Goal: Information Seeking & Learning: Find specific page/section

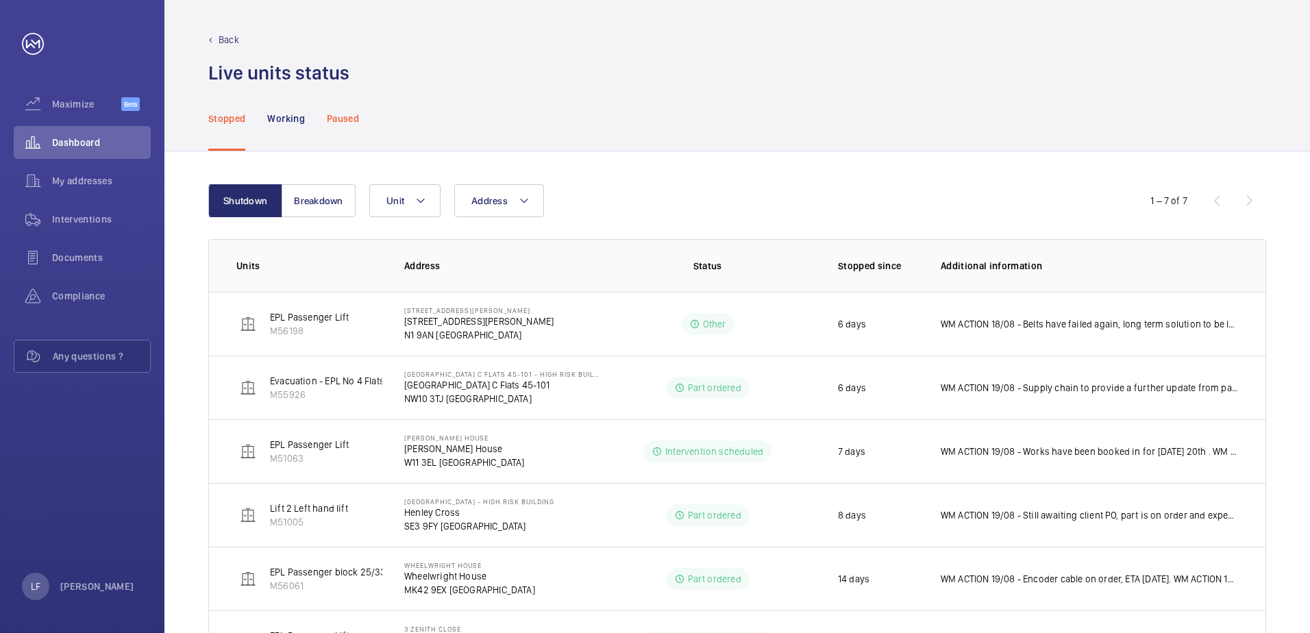
click at [334, 114] on p "Paused" at bounding box center [343, 119] width 32 height 14
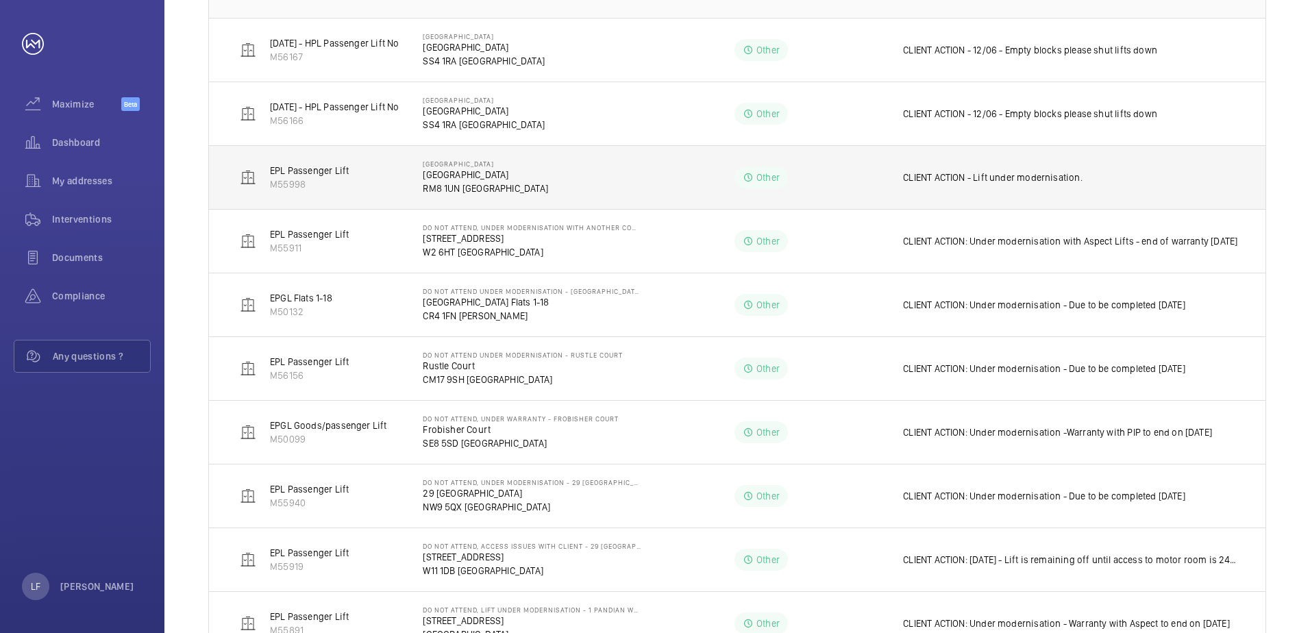
scroll to position [330, 0]
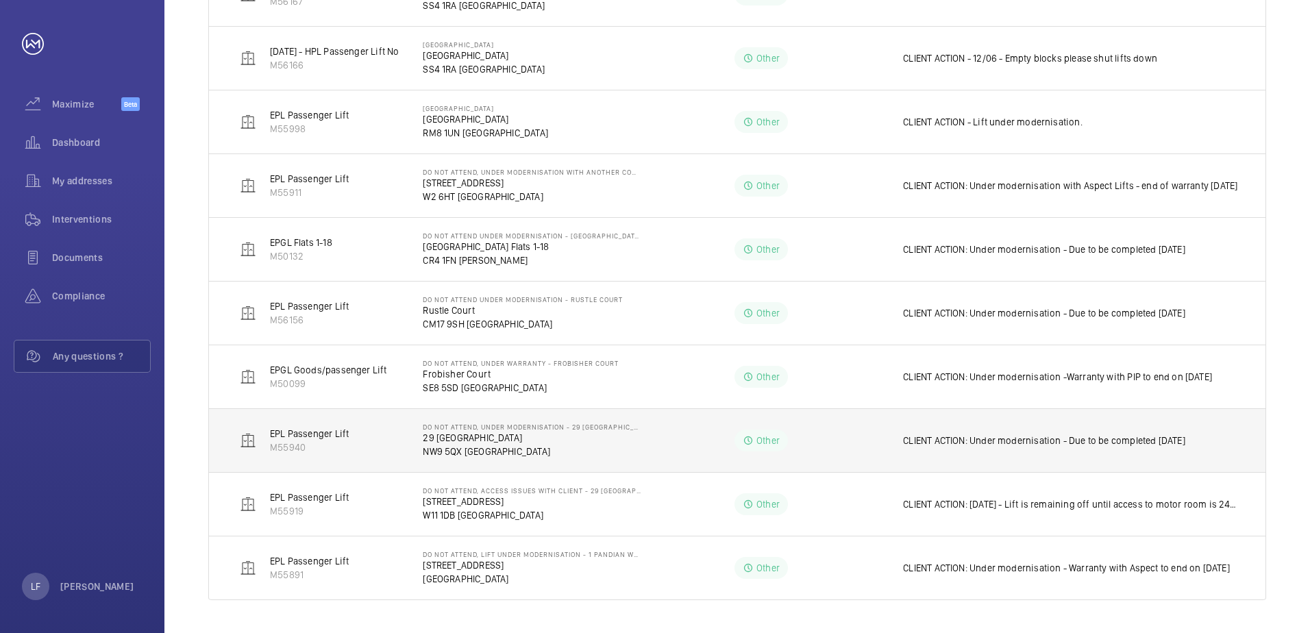
click at [493, 456] on p "NW9 5QX [GEOGRAPHIC_DATA]" at bounding box center [532, 452] width 218 height 14
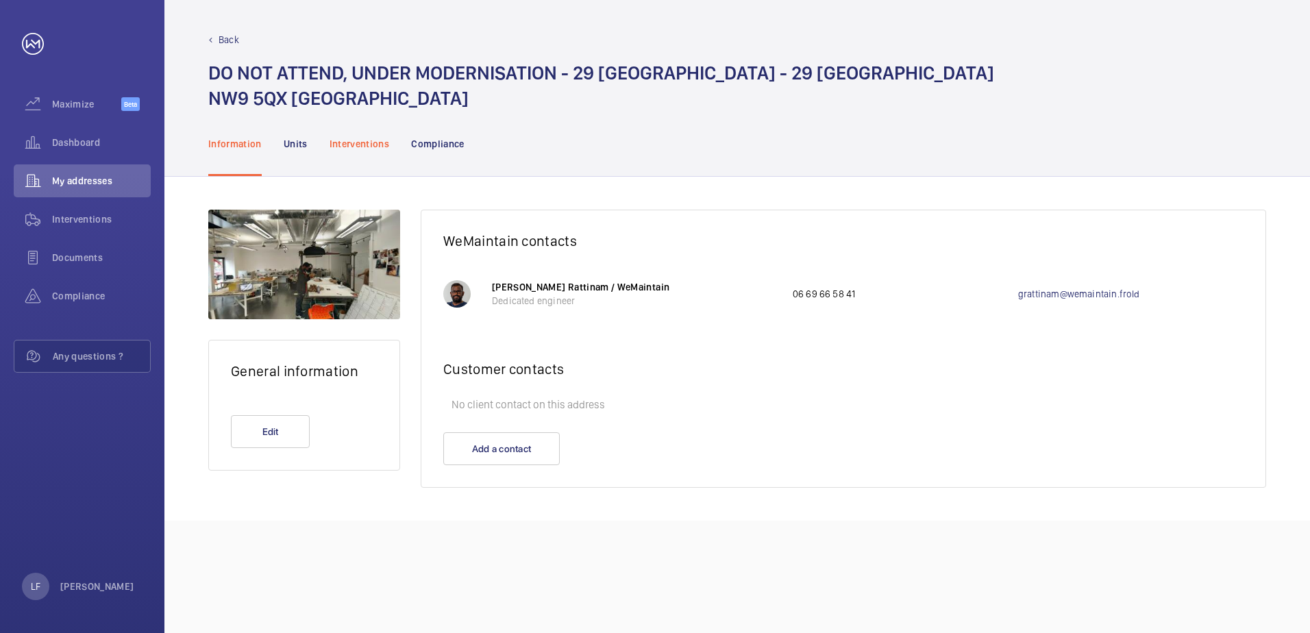
click at [343, 145] on p "Interventions" at bounding box center [360, 144] width 60 height 14
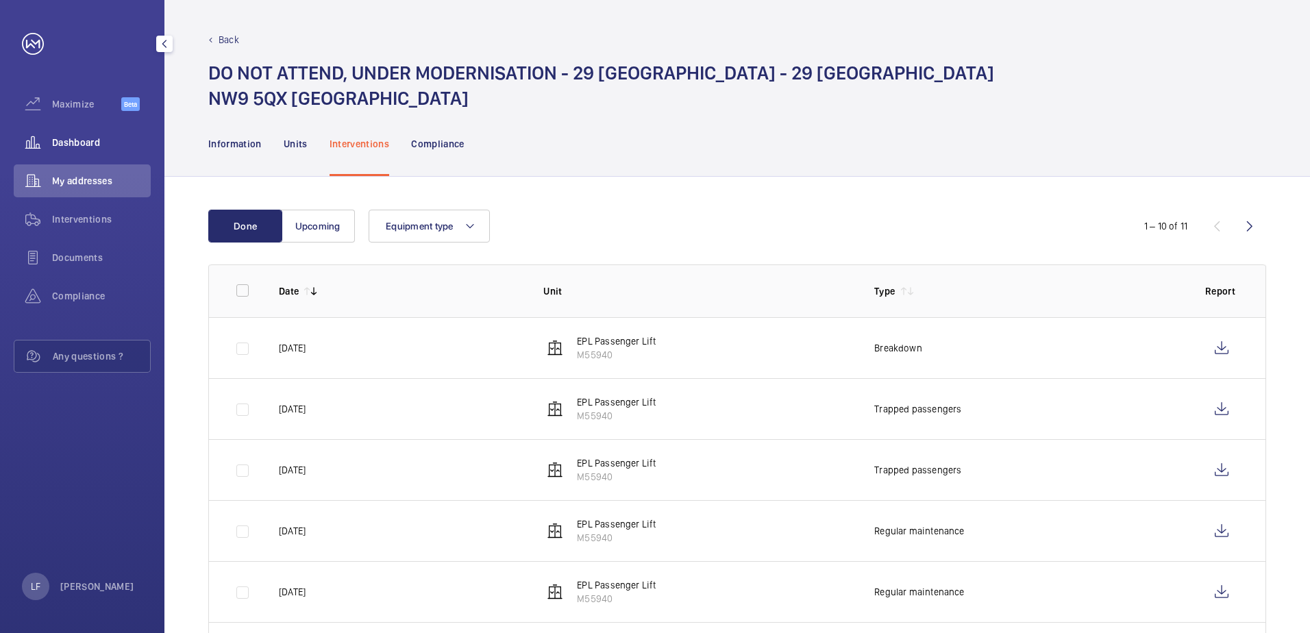
click at [86, 142] on span "Dashboard" at bounding box center [101, 143] width 99 height 14
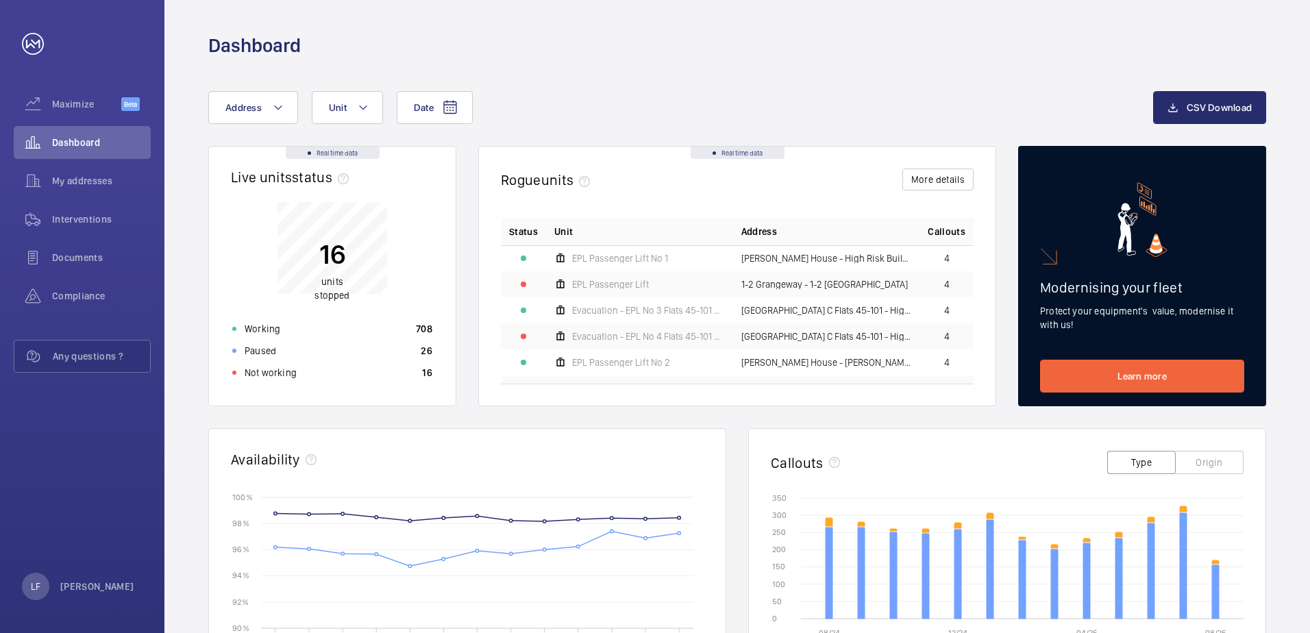
click at [371, 379] on div "Not working 16" at bounding box center [332, 373] width 217 height 22
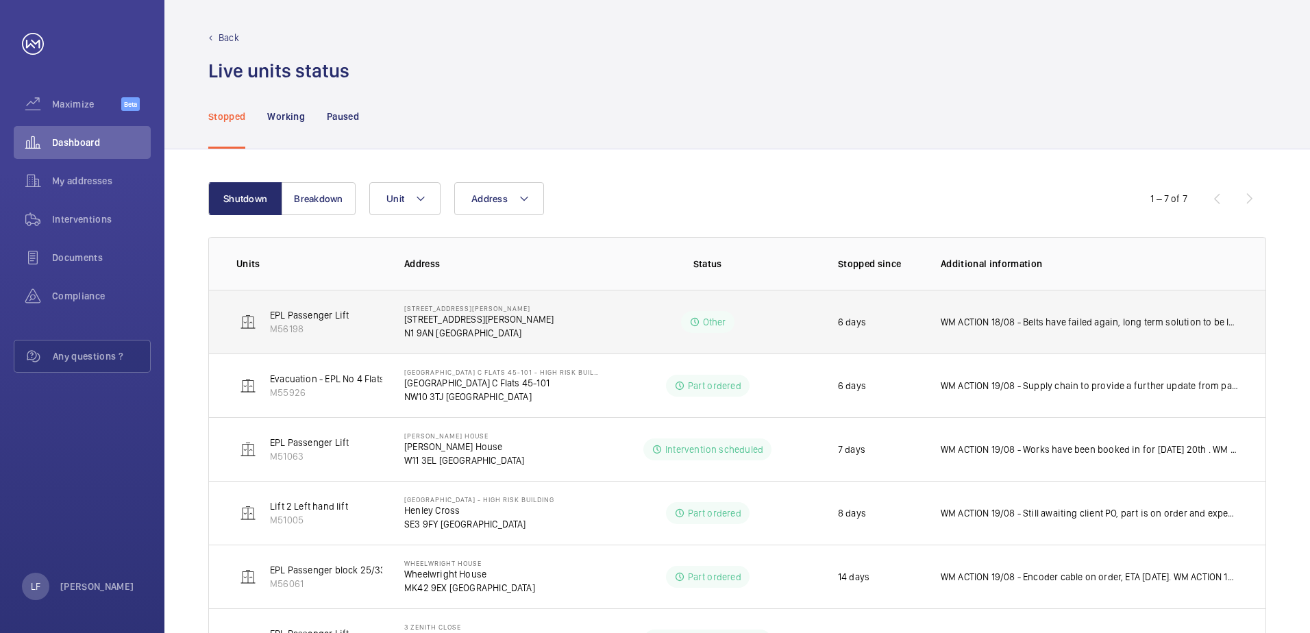
scroll to position [1, 0]
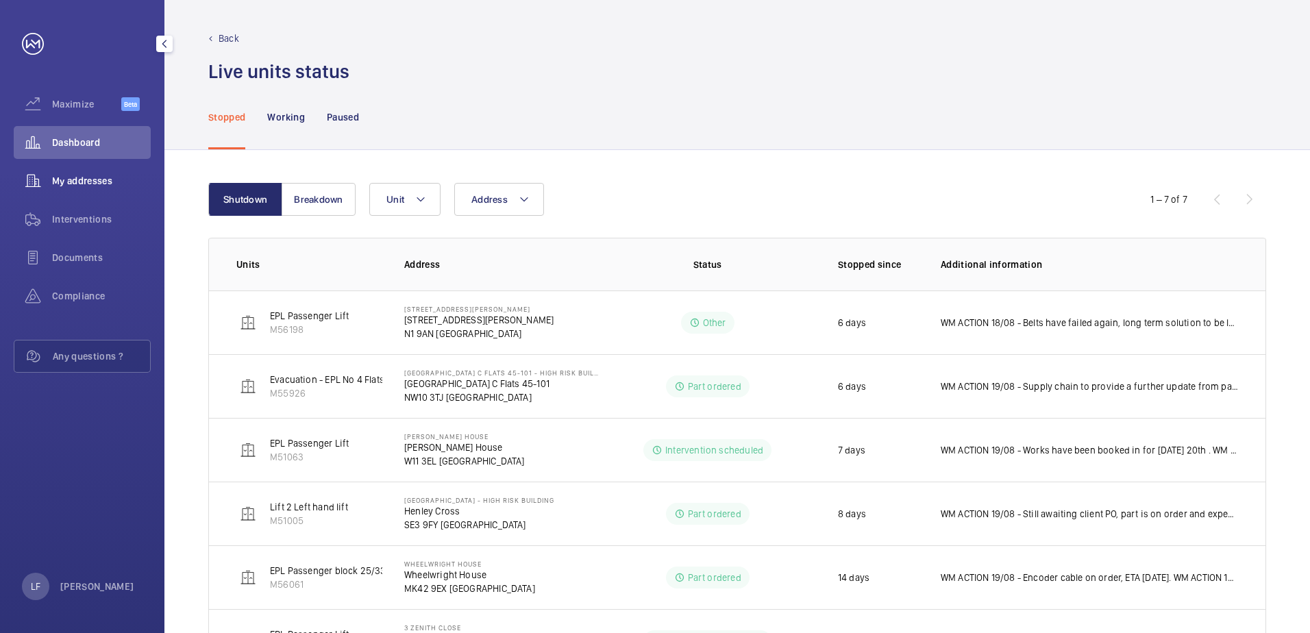
click at [95, 187] on span "My addresses" at bounding box center [101, 181] width 99 height 14
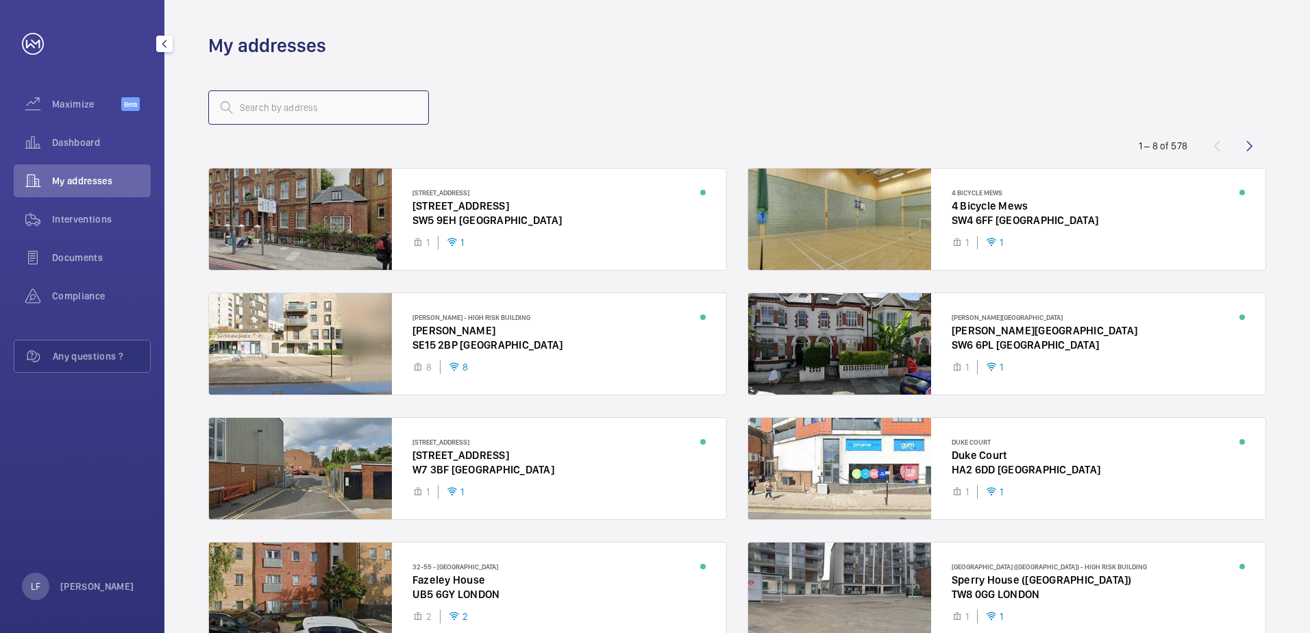
click at [239, 114] on input "text" at bounding box center [318, 107] width 221 height 34
click at [71, 150] on div "Dashboard" at bounding box center [82, 142] width 137 height 33
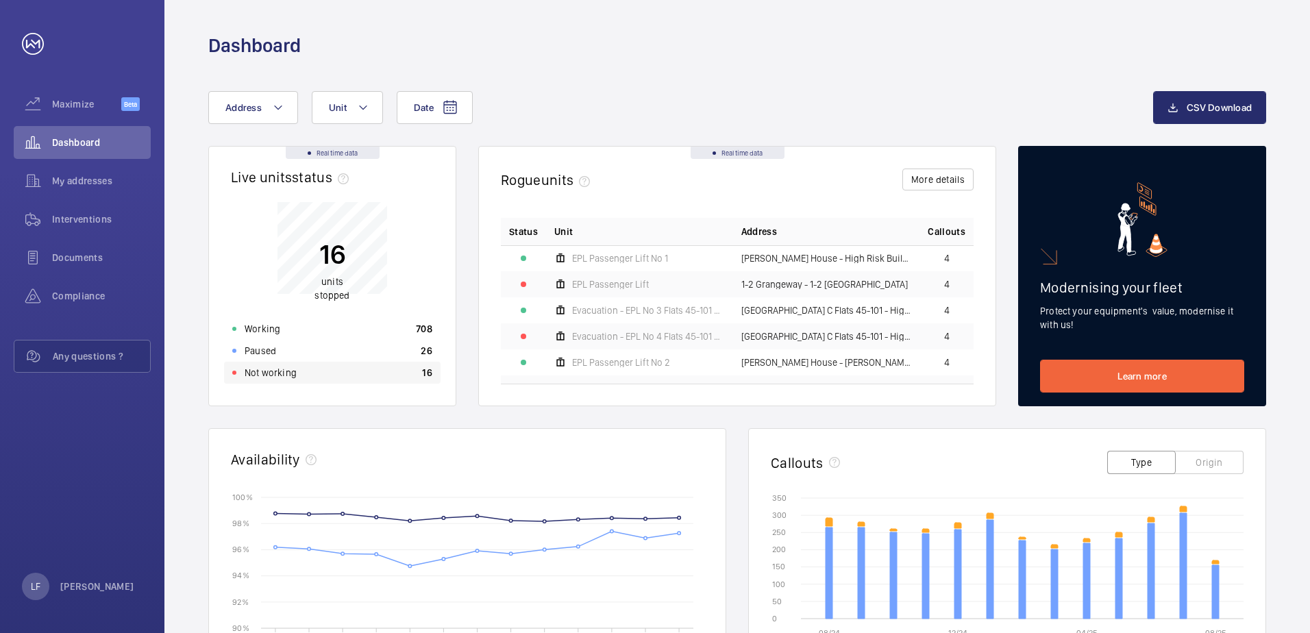
click at [302, 380] on div "Not working 16" at bounding box center [332, 373] width 217 height 22
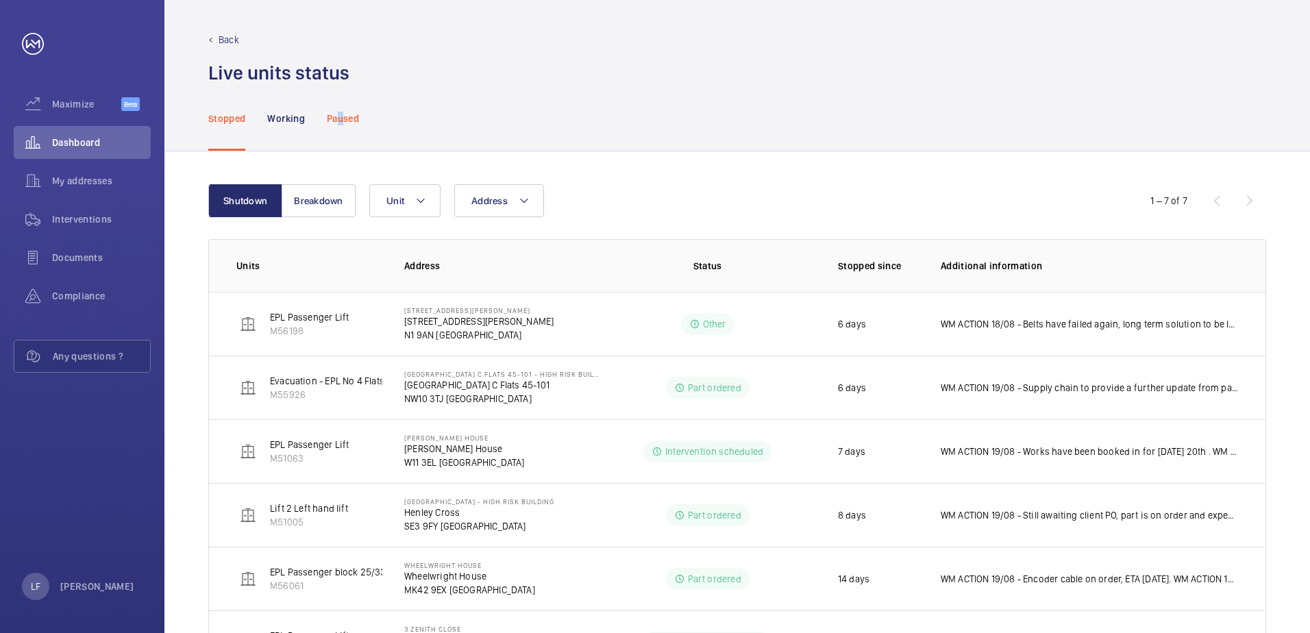
click at [341, 116] on p "Paused" at bounding box center [343, 119] width 32 height 14
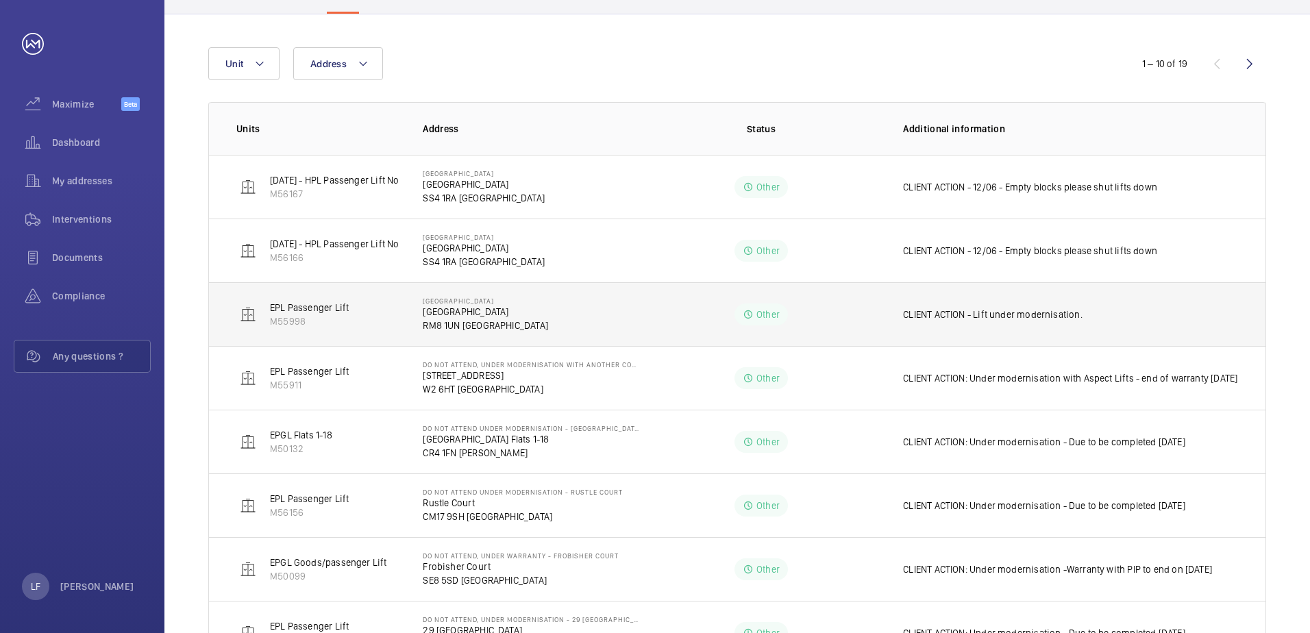
scroll to position [206, 0]
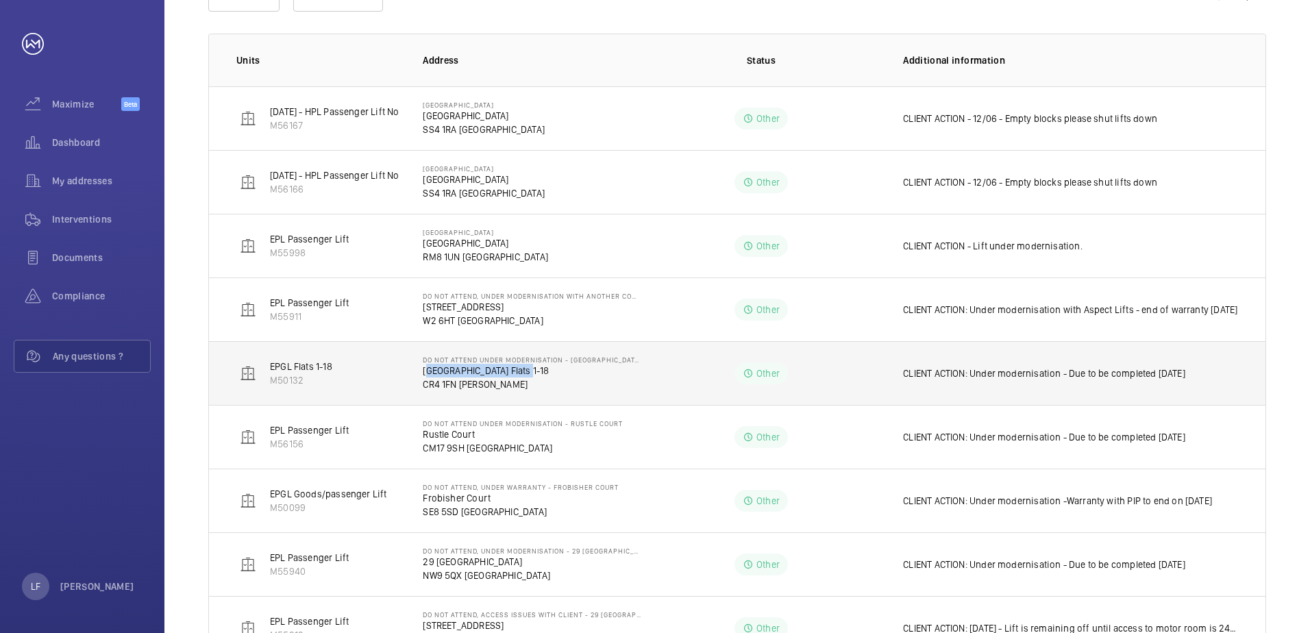
drag, startPoint x: 424, startPoint y: 373, endPoint x: 535, endPoint y: 375, distance: 111.0
click at [535, 375] on p "[GEOGRAPHIC_DATA] Flats 1-18" at bounding box center [532, 371] width 218 height 14
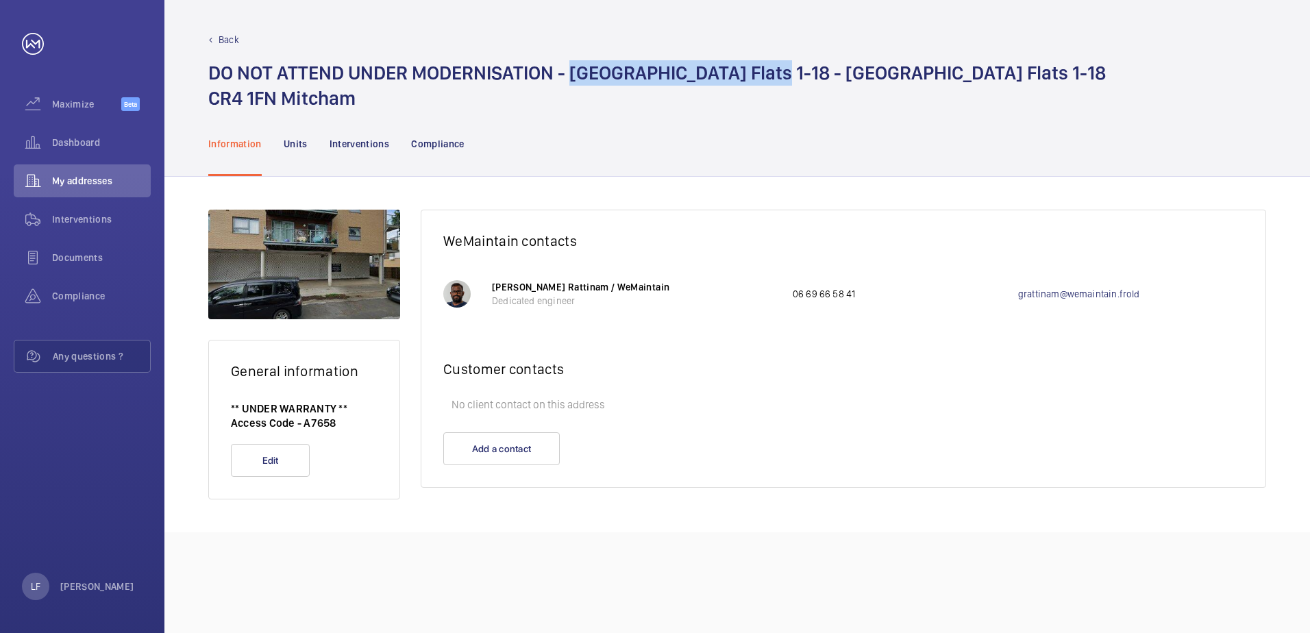
drag, startPoint x: 575, startPoint y: 75, endPoint x: 776, endPoint y: 74, distance: 200.8
click at [776, 74] on h1 "DO NOT ATTEND UNDER MODERNISATION - [GEOGRAPHIC_DATA] Flats 1-18 - [GEOGRAPHIC_…" at bounding box center [657, 85] width 898 height 51
drag, startPoint x: 776, startPoint y: 74, endPoint x: 760, endPoint y: 74, distance: 15.8
copy h1 "[GEOGRAPHIC_DATA] Flats 1-18"
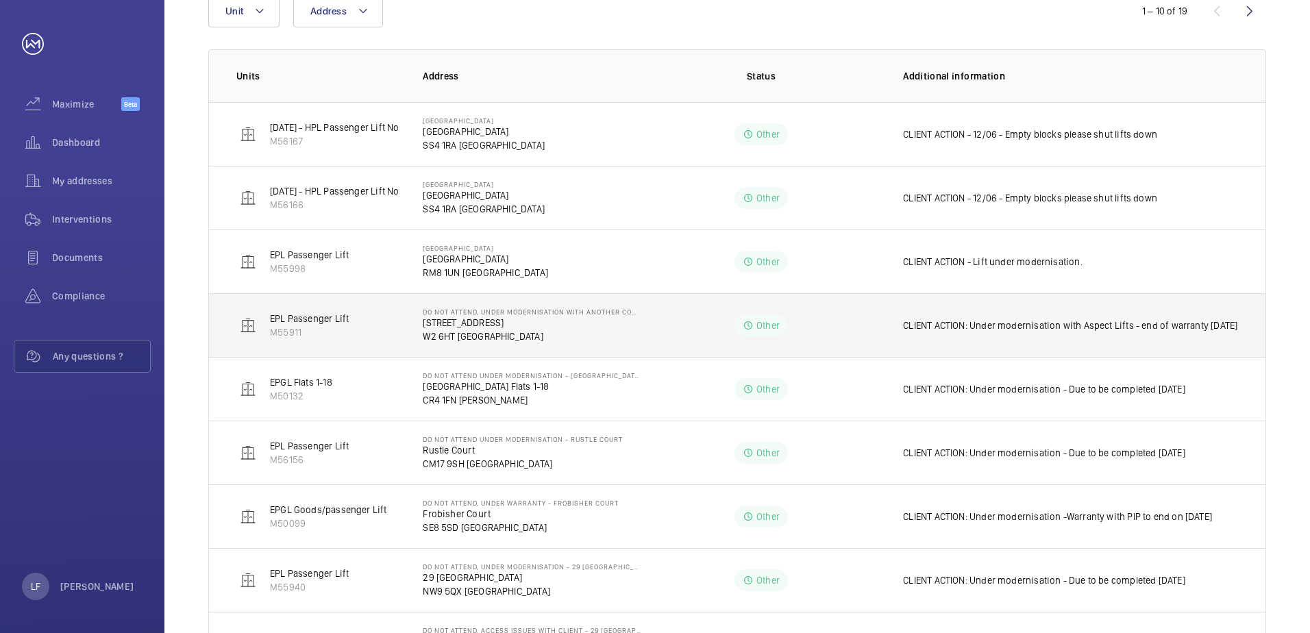
scroll to position [124, 0]
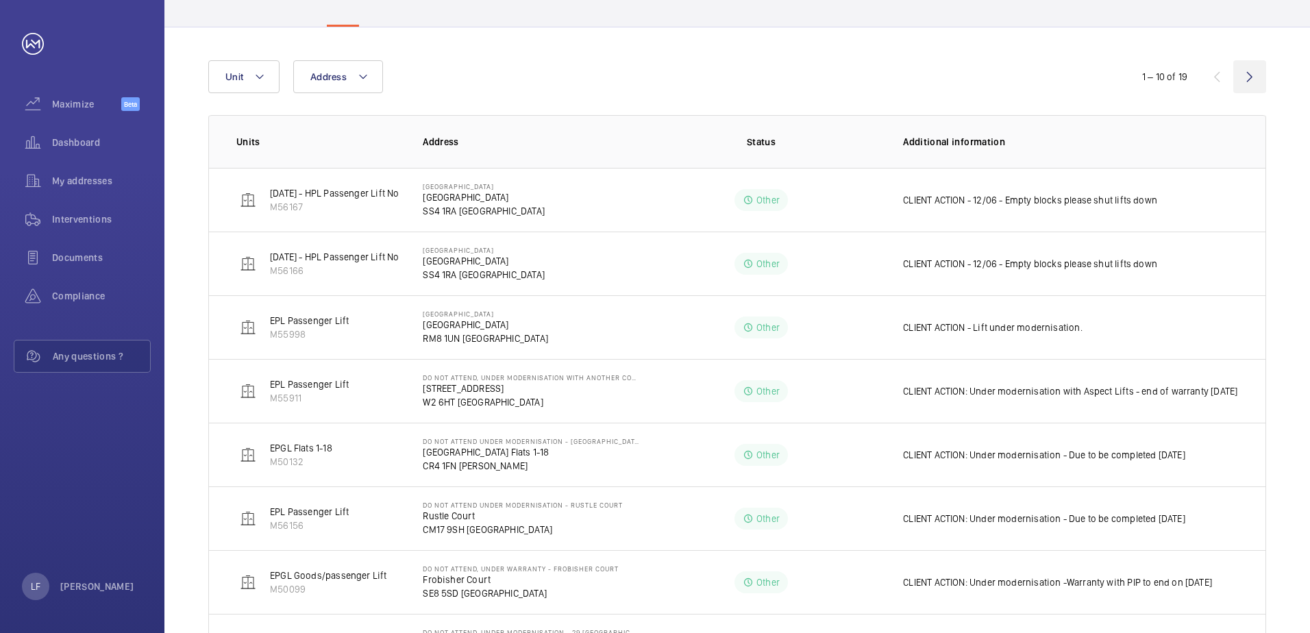
click at [1246, 73] on wm-front-icon-button at bounding box center [1250, 76] width 33 height 33
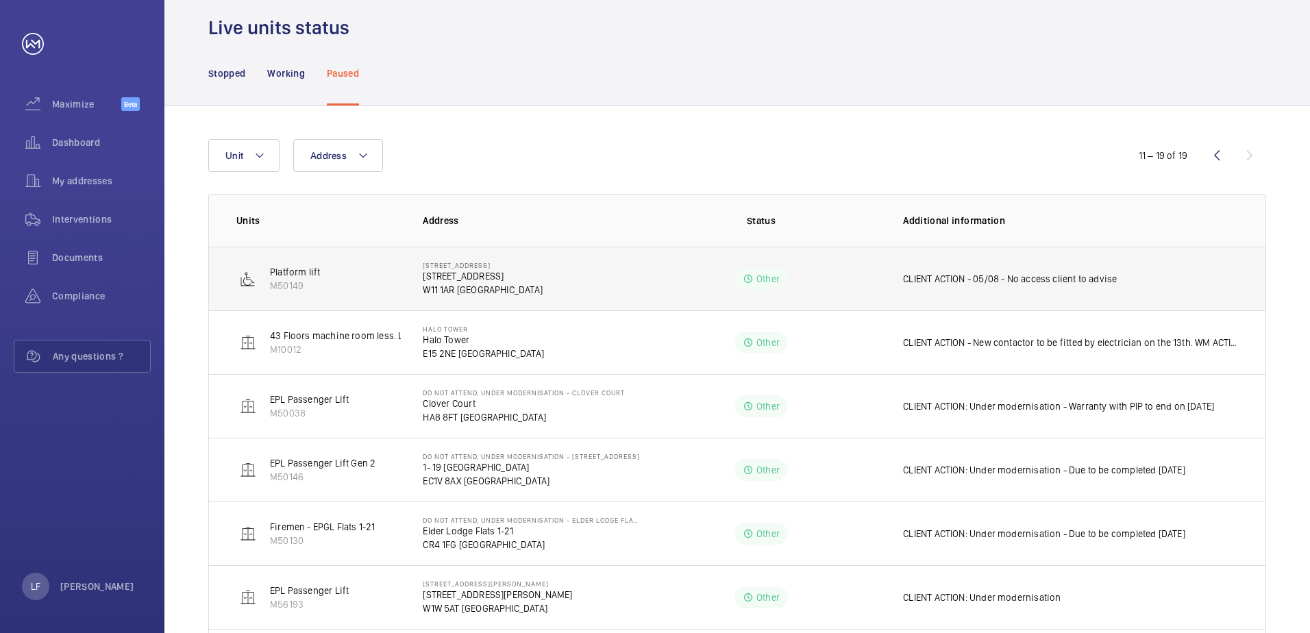
scroll to position [69, 0]
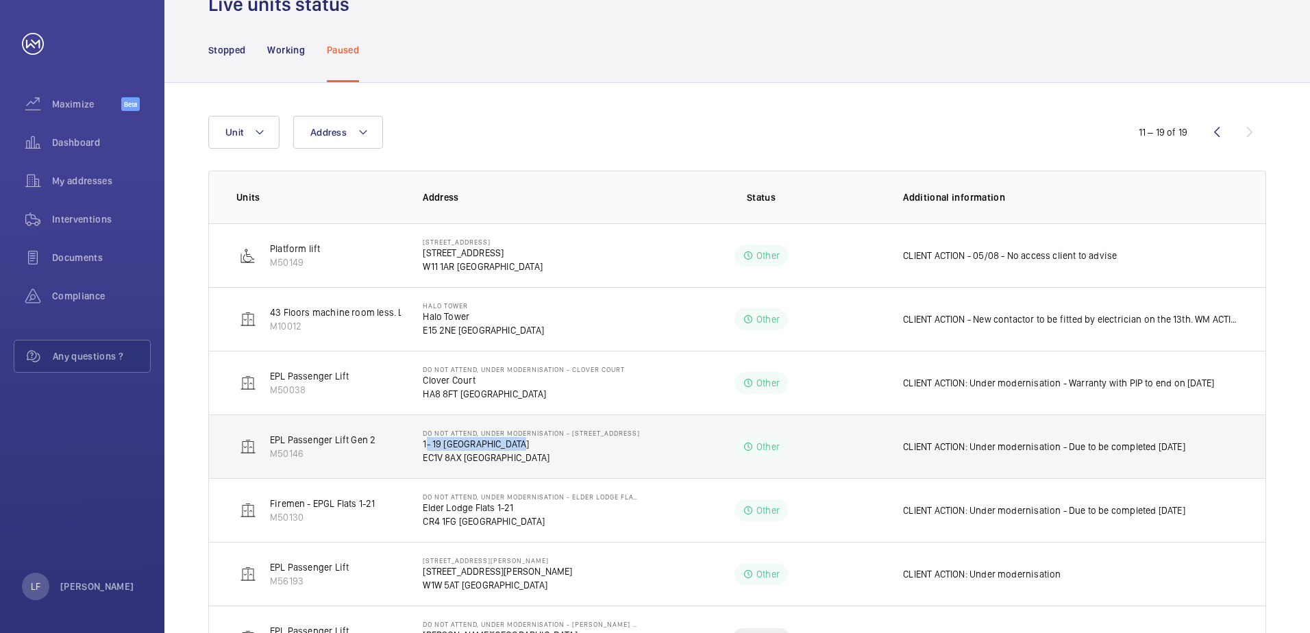
drag, startPoint x: 422, startPoint y: 444, endPoint x: 511, endPoint y: 443, distance: 89.8
click at [511, 443] on td "DO NOT ATTEND, UNDER MODERNISATION - [STREET_ADDRESS]" at bounding box center [521, 447] width 240 height 64
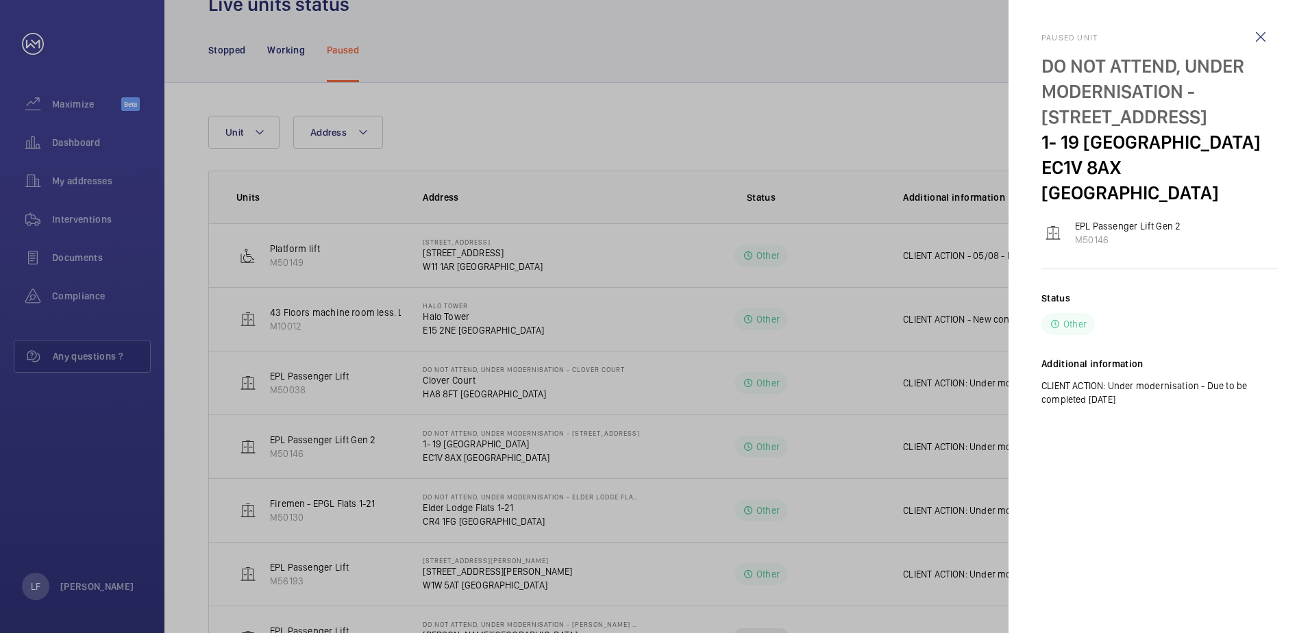
drag, startPoint x: 511, startPoint y: 443, endPoint x: 464, endPoint y: 448, distance: 47.6
click at [467, 447] on div at bounding box center [655, 316] width 1310 height 633
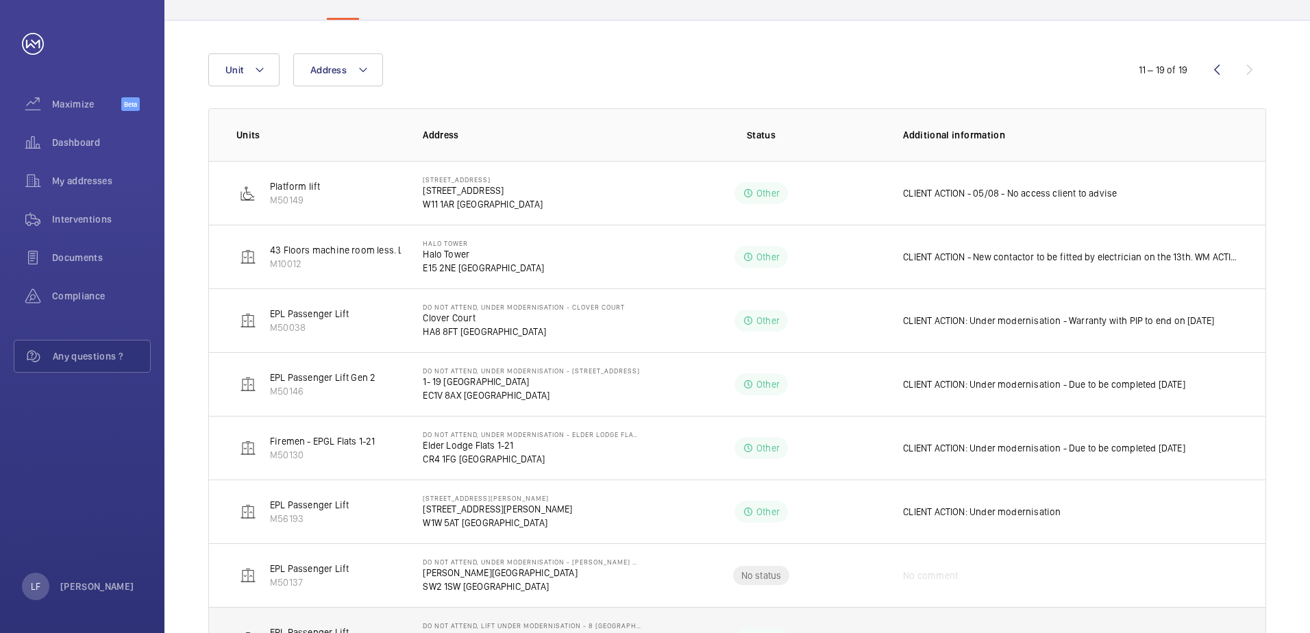
scroll to position [0, 0]
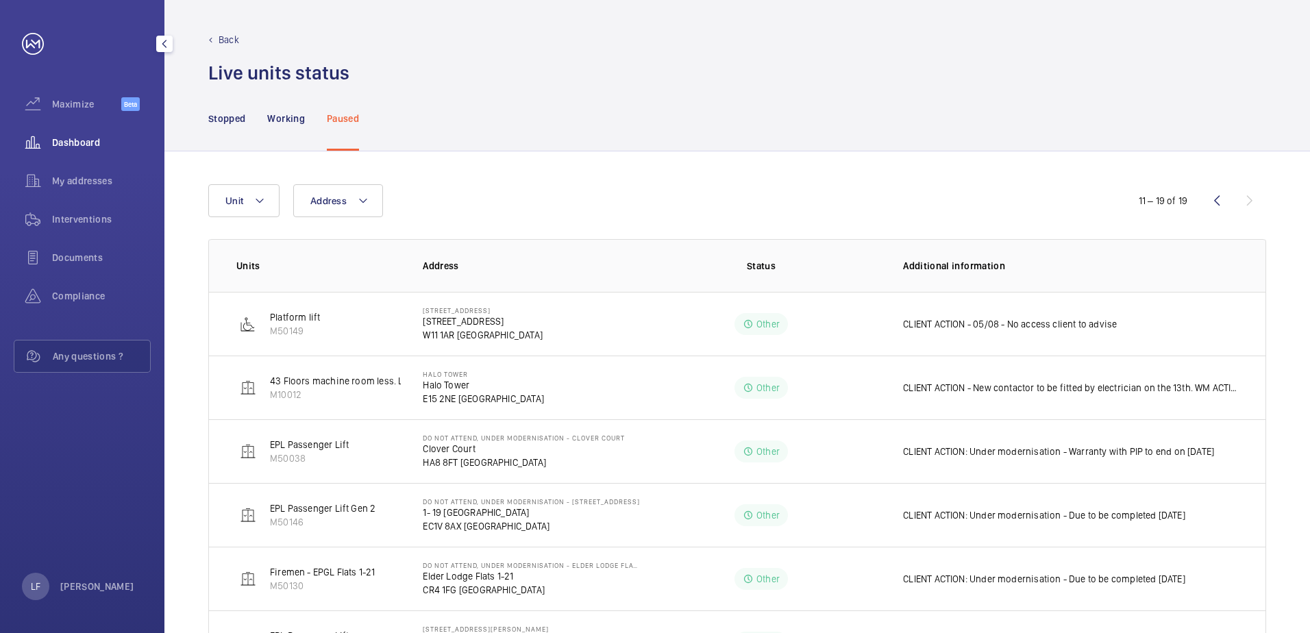
click at [56, 133] on div "Dashboard" at bounding box center [82, 142] width 137 height 33
